Goal: Navigation & Orientation: Find specific page/section

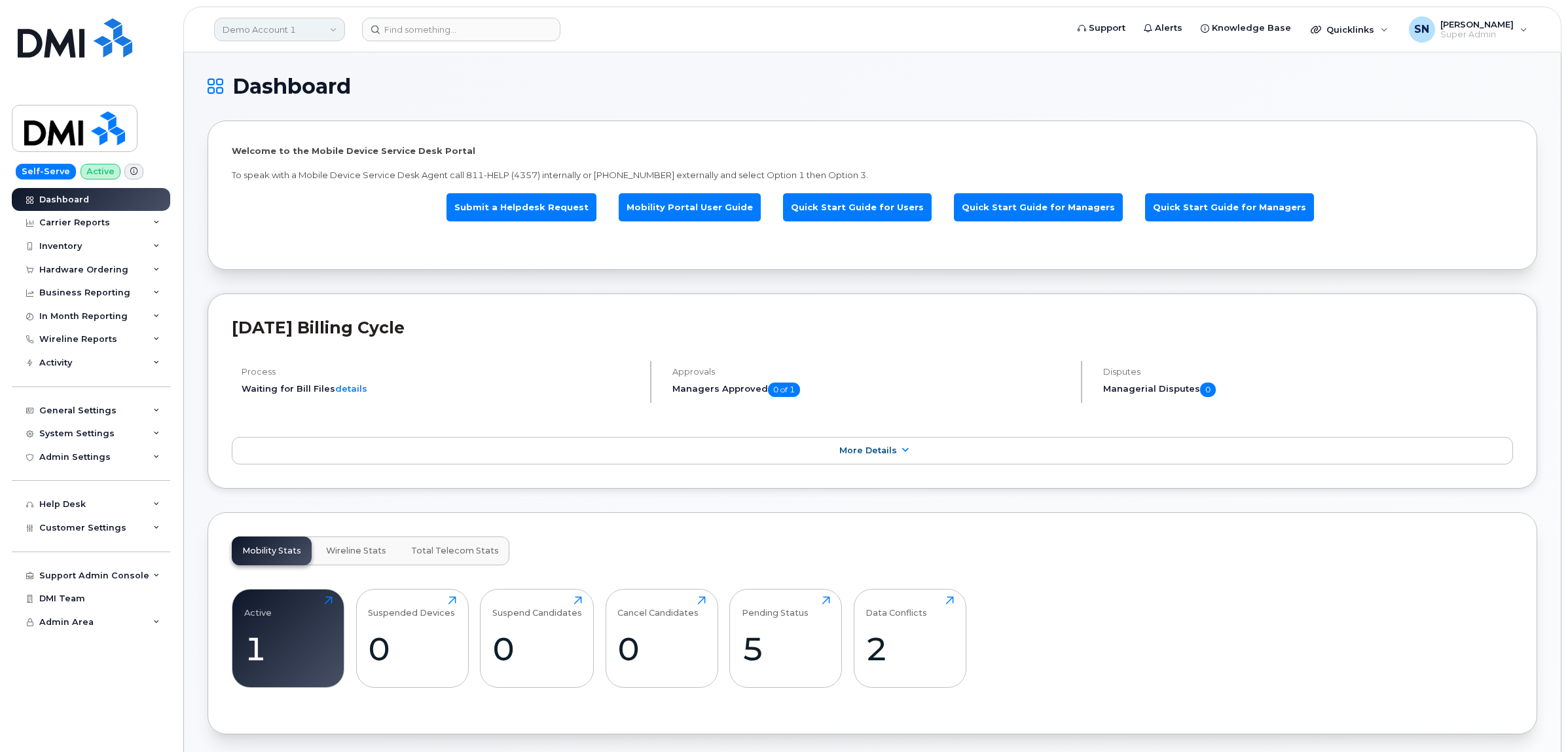
click at [308, 33] on link "Demo Account 1" at bounding box center [280, 30] width 131 height 24
type input "kiew"
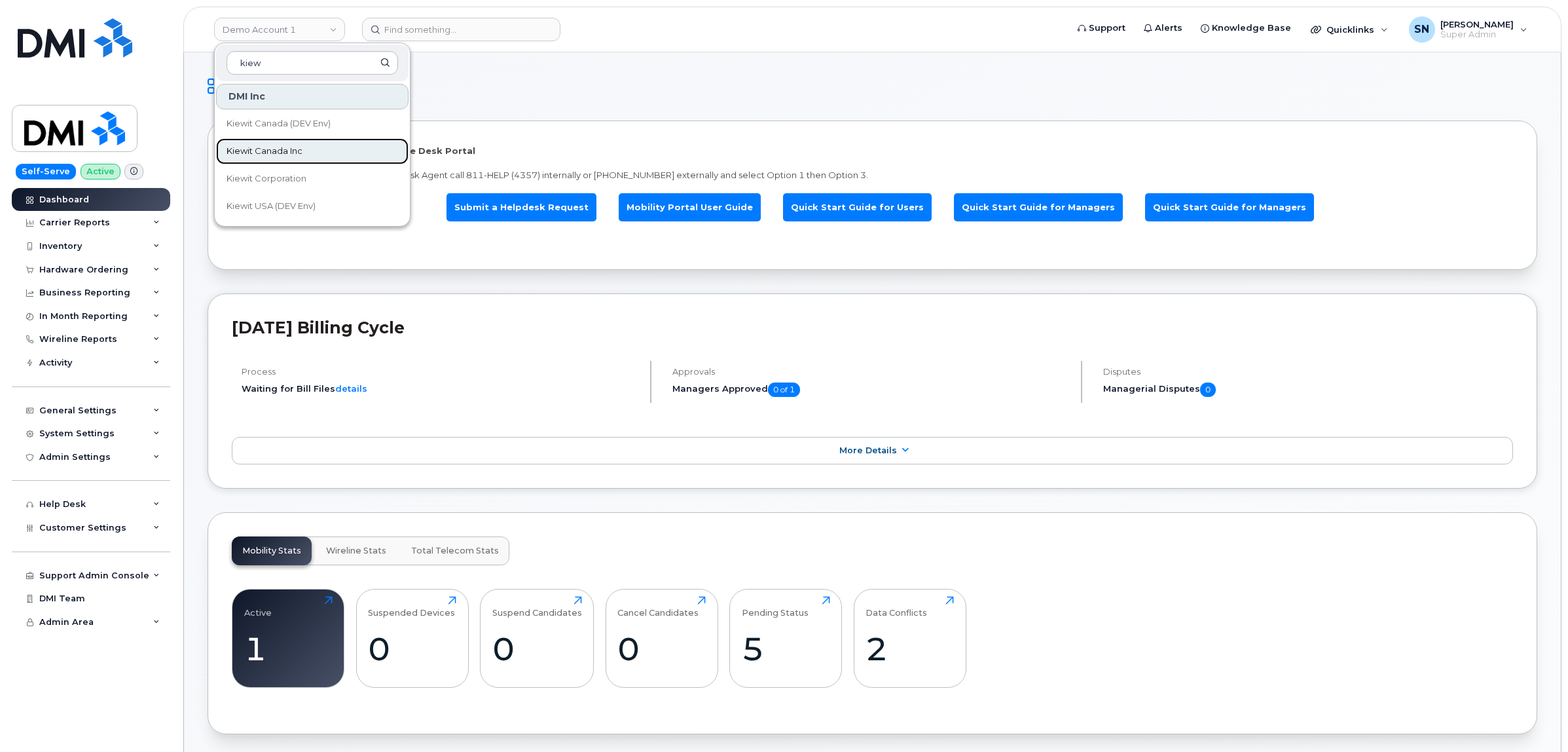
click at [300, 147] on span "Kiewit Canada Inc" at bounding box center [265, 151] width 76 height 13
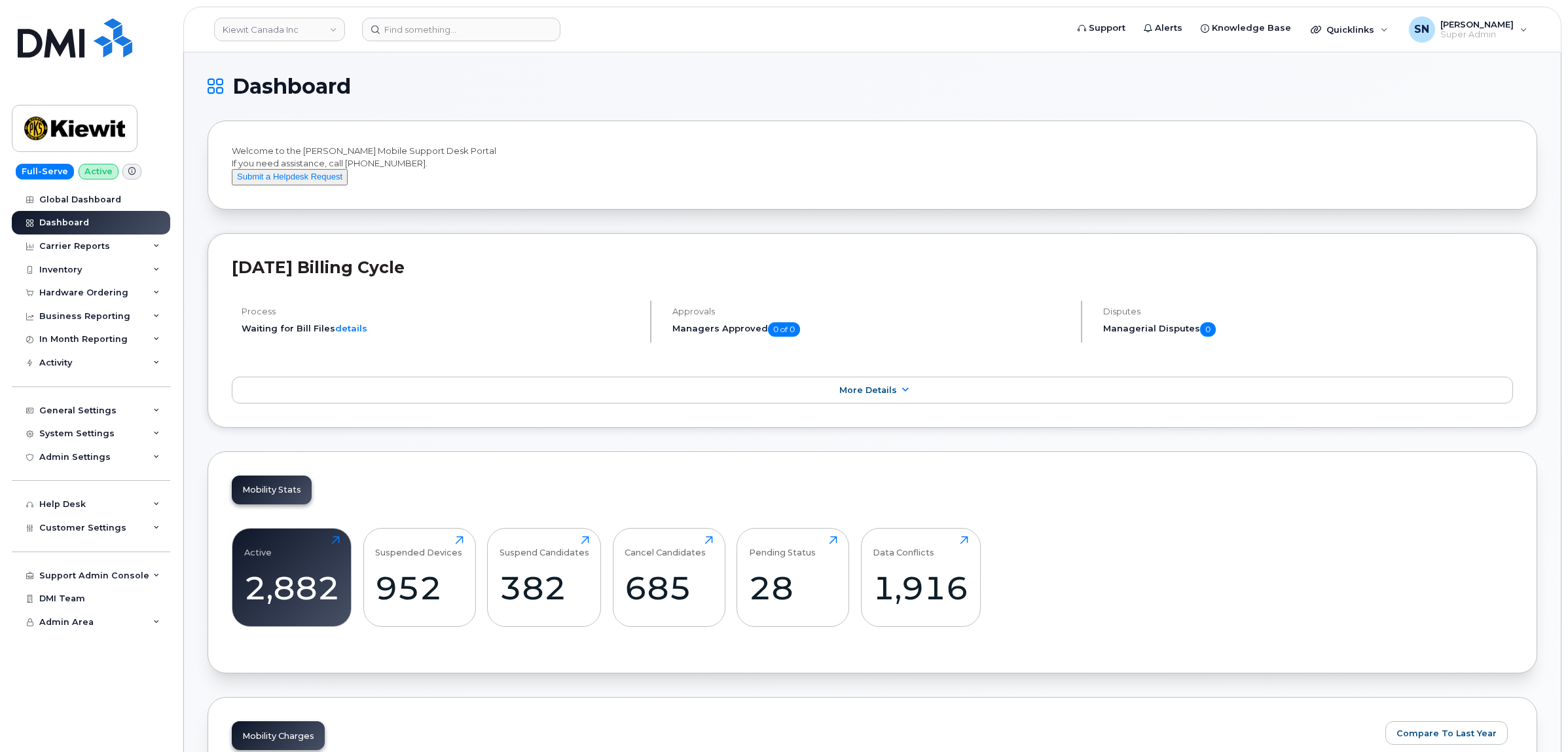
drag, startPoint x: 76, startPoint y: 299, endPoint x: 76, endPoint y: 307, distance: 8.0
click at [76, 298] on div "Hardware Ordering" at bounding box center [84, 293] width 89 height 11
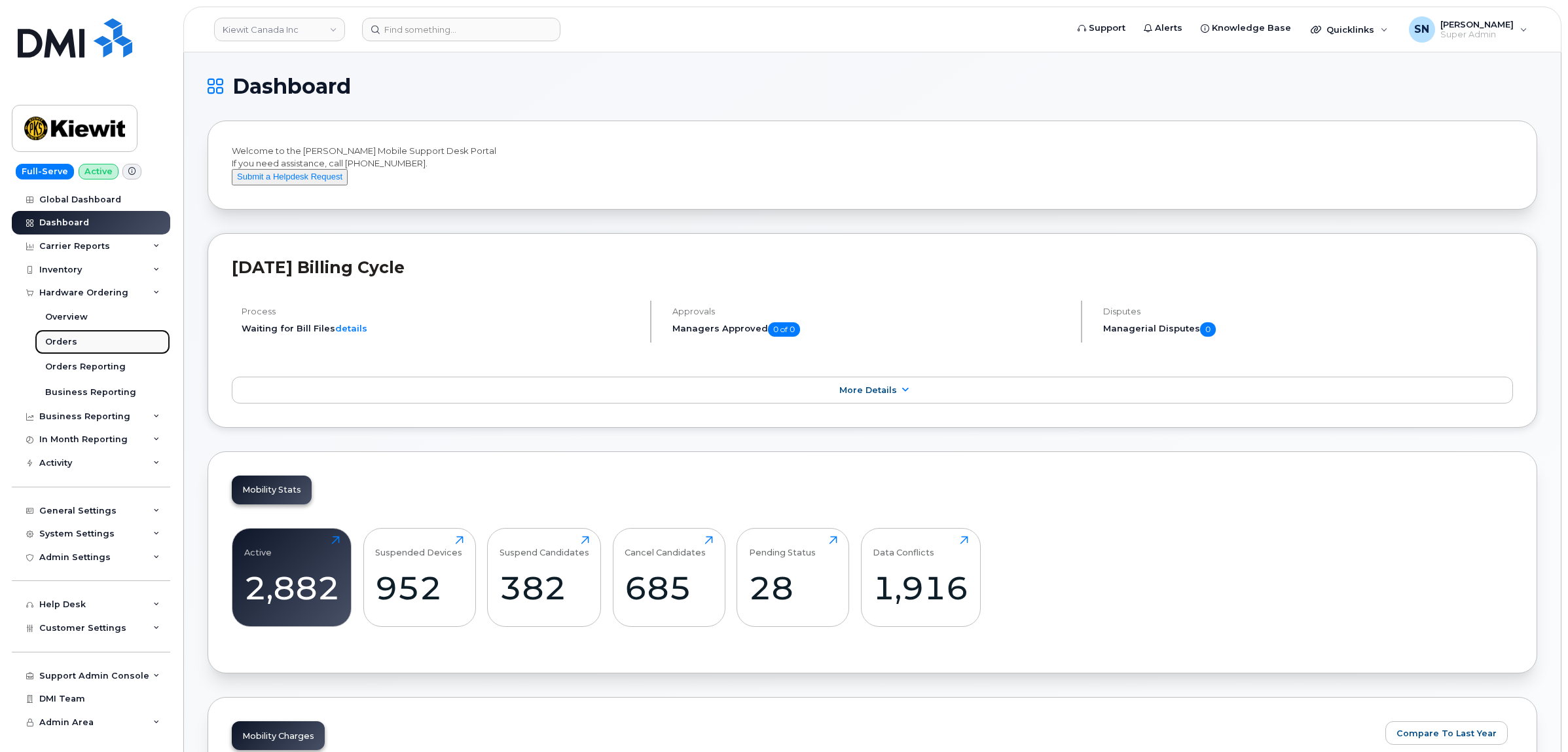
click at [73, 336] on link "Orders" at bounding box center [102, 342] width 135 height 25
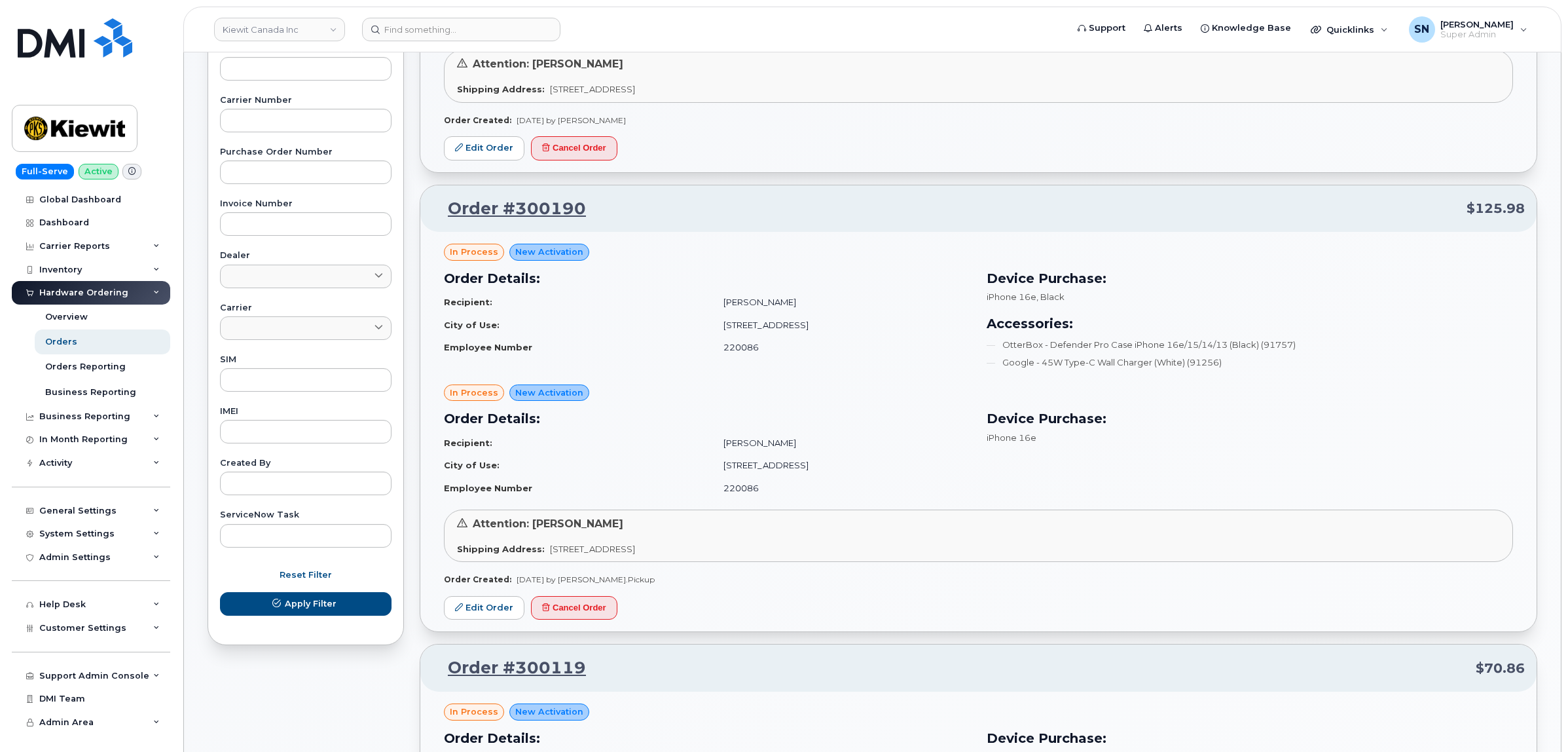
scroll to position [409, 0]
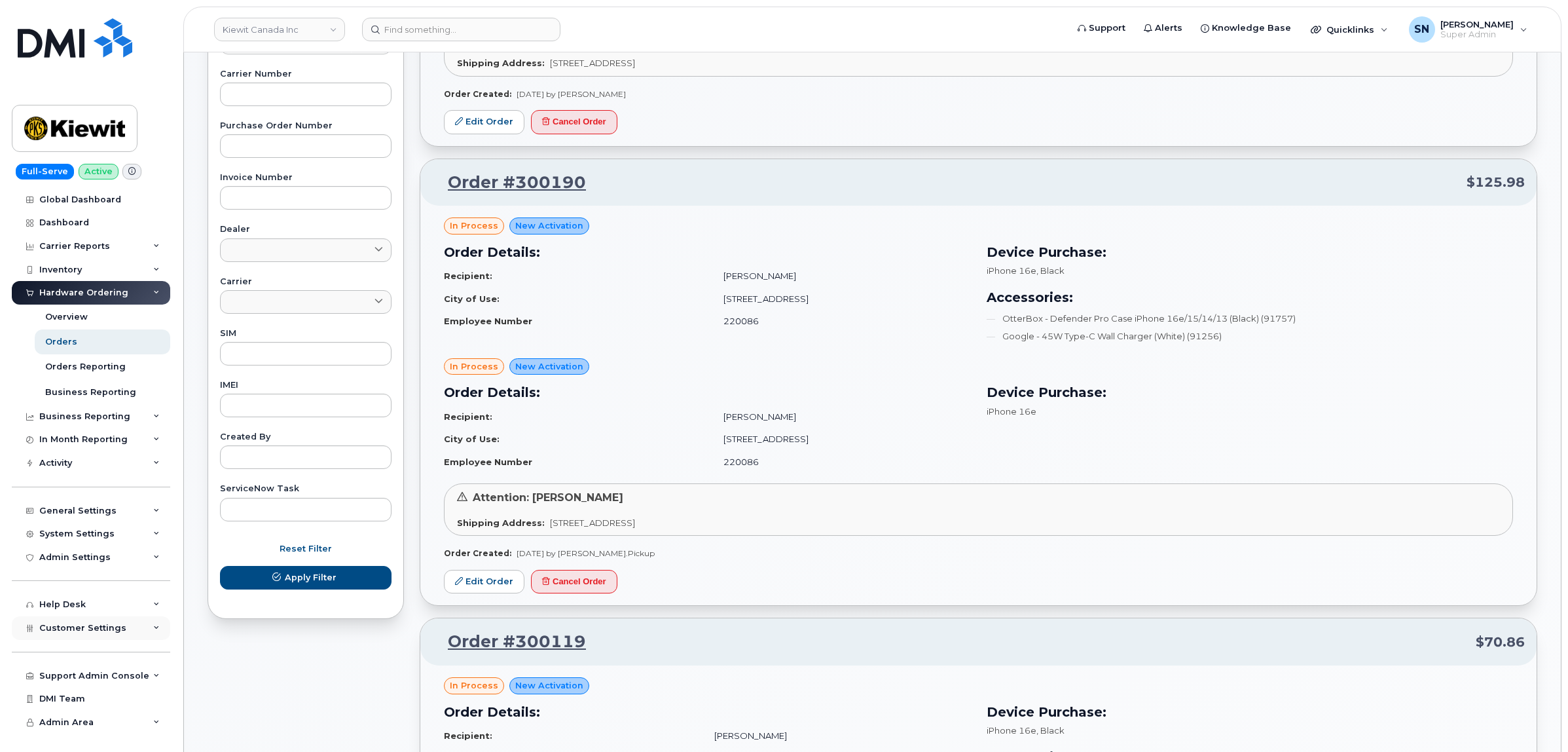
click at [98, 633] on span "Customer Settings" at bounding box center [83, 628] width 87 height 10
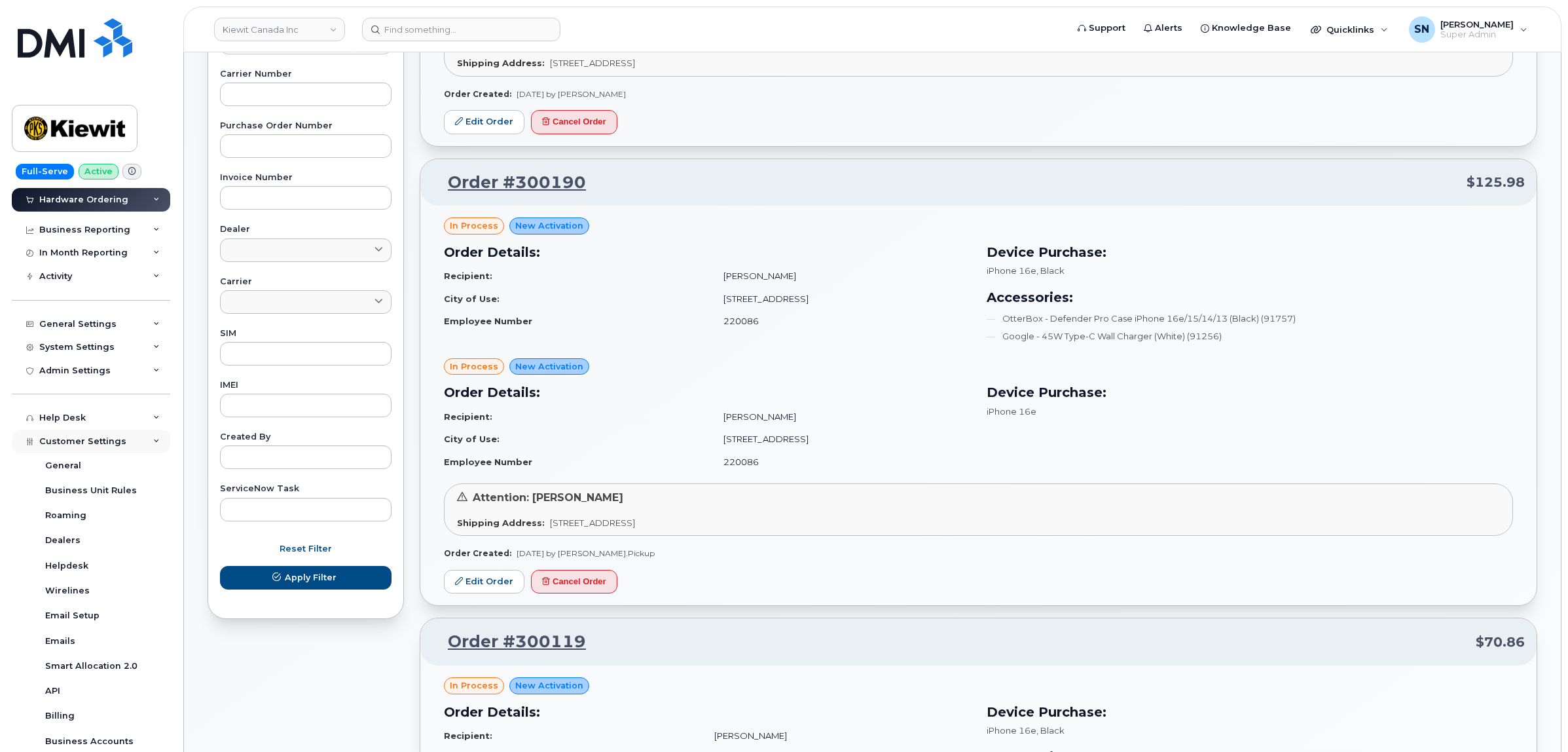
scroll to position [363, 0]
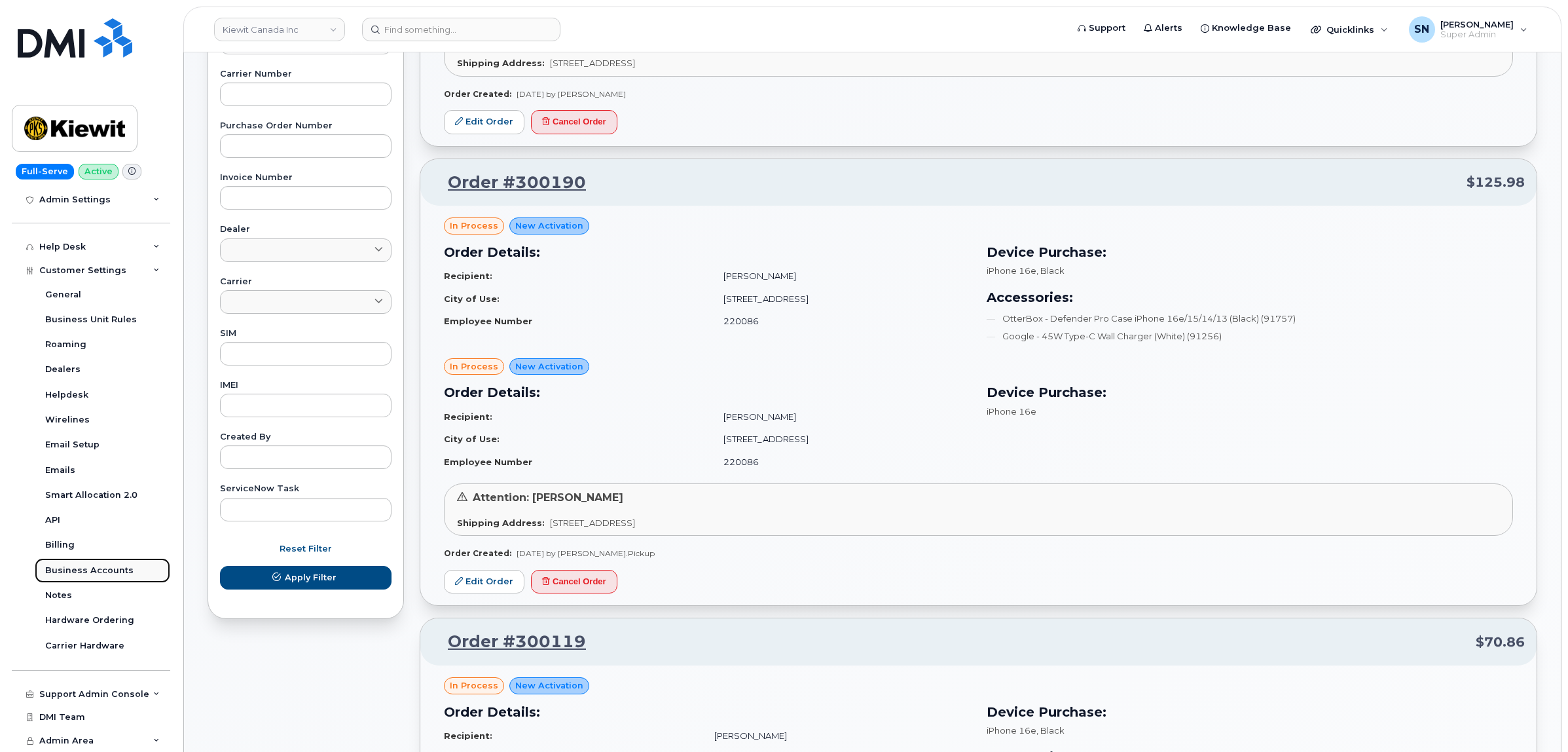
click at [106, 569] on div "Business Accounts" at bounding box center [89, 571] width 89 height 12
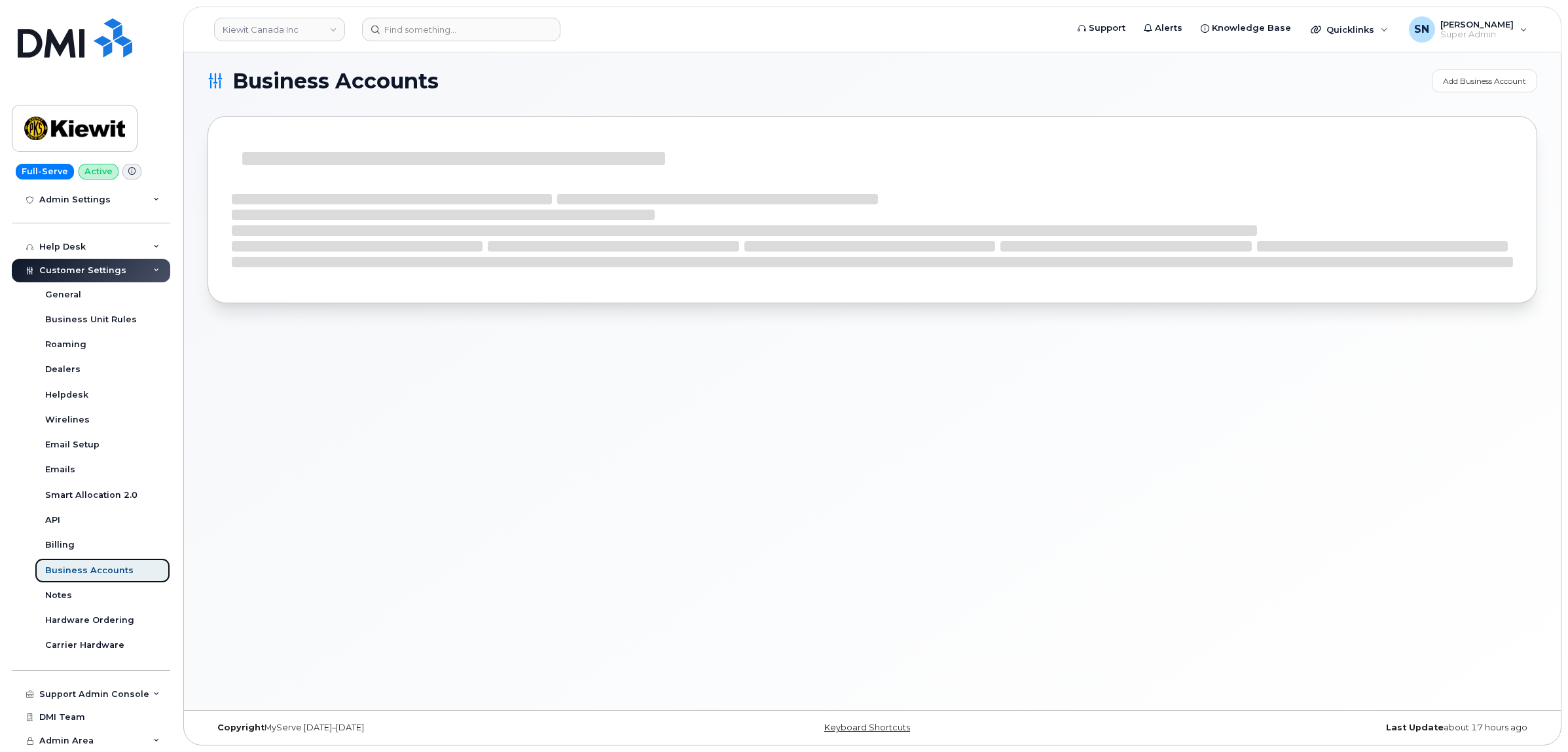
scroll to position [262, 0]
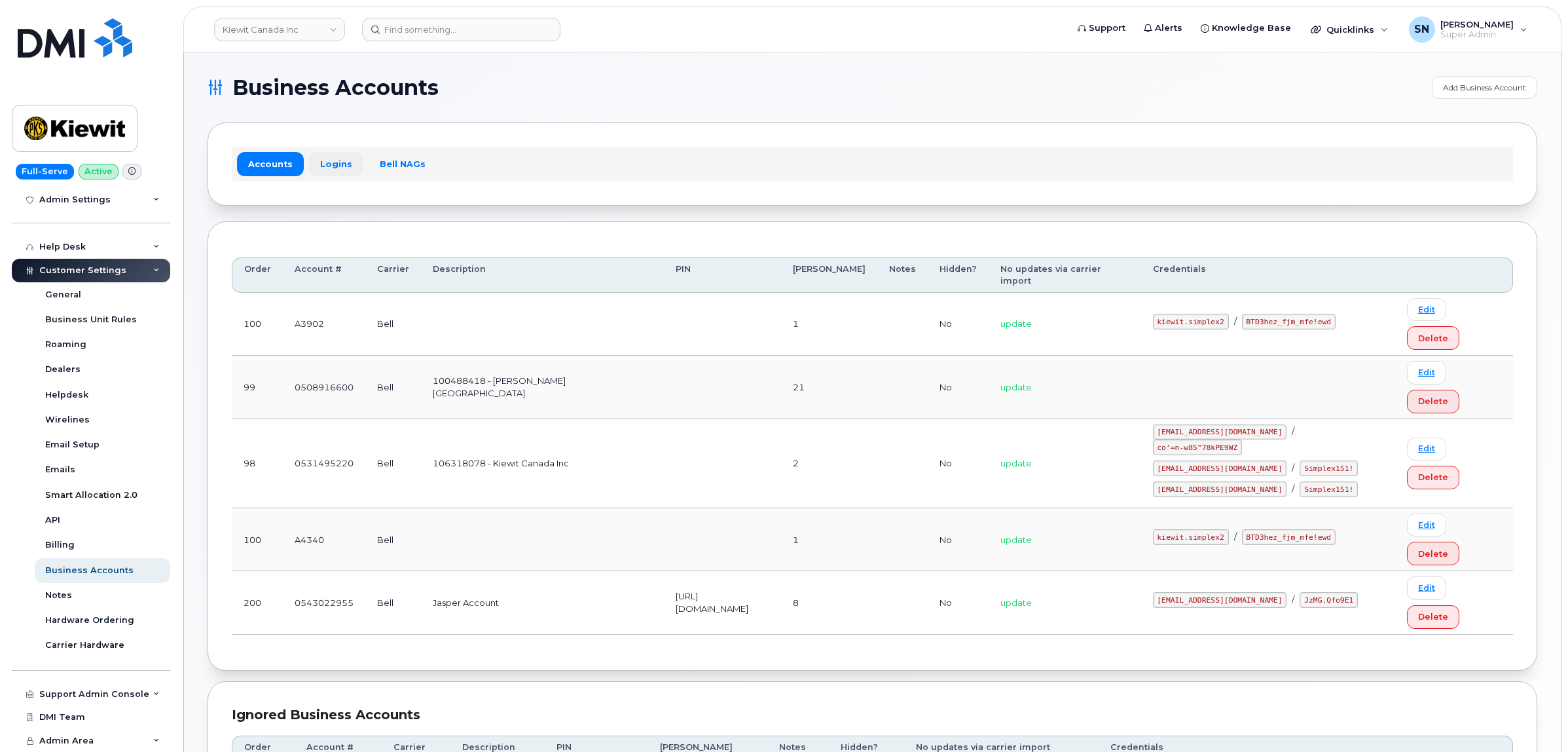
click at [331, 162] on link "Logins" at bounding box center [336, 164] width 54 height 24
